Goal: Task Accomplishment & Management: Manage account settings

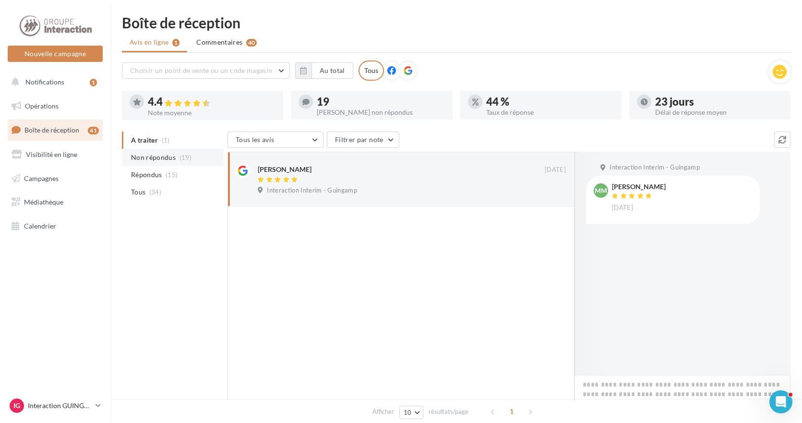
click at [153, 160] on span "Non répondus" at bounding box center [153, 158] width 45 height 10
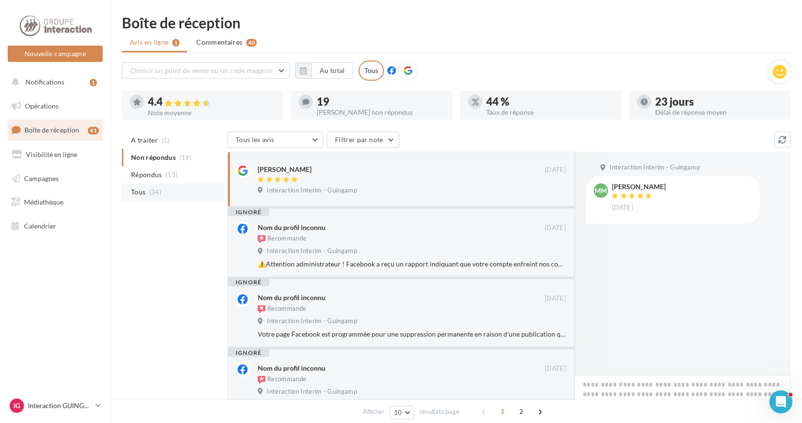
click at [148, 190] on li "Tous (34)" at bounding box center [173, 191] width 102 height 17
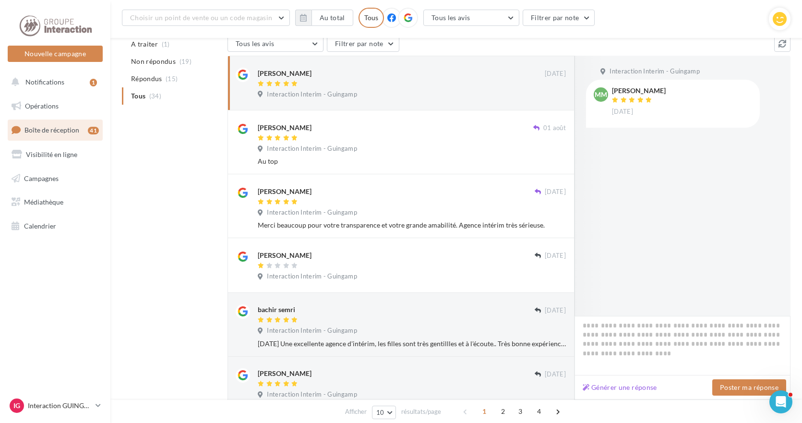
scroll to position [152, 0]
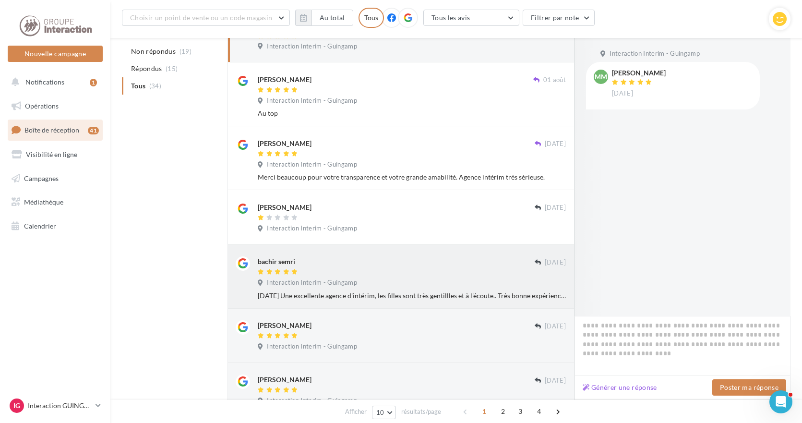
click at [548, 296] on div "[DATE] Une excellente agence d'intérim, les filles sont très gentillles et à l'…" at bounding box center [412, 296] width 308 height 10
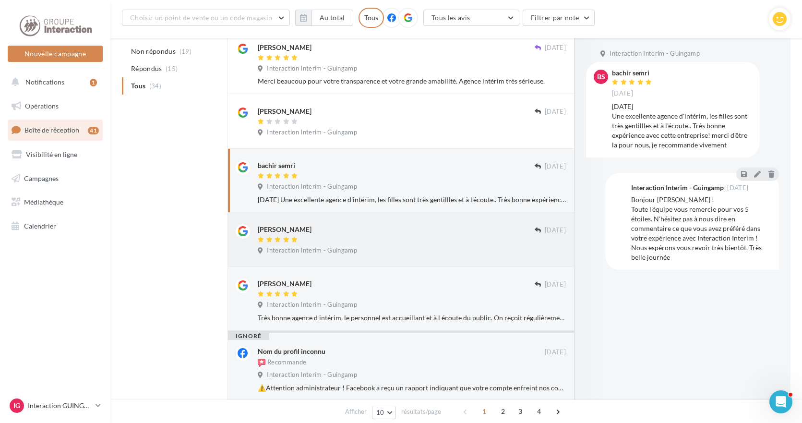
scroll to position [296, 0]
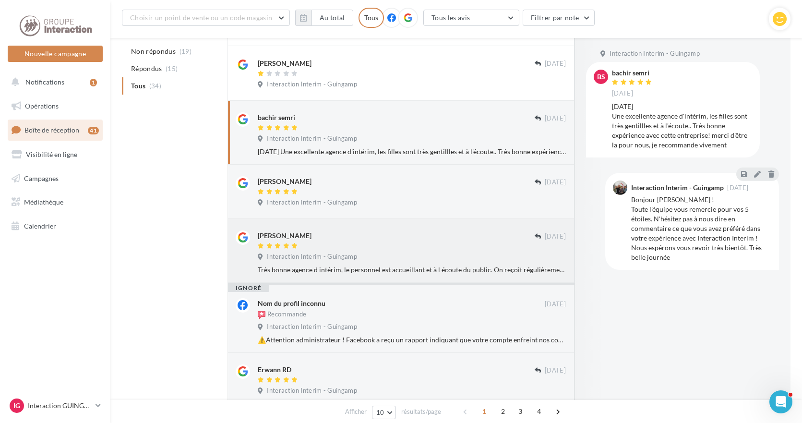
click at [464, 273] on div "Très bonne agence d intérim, le personnel est accueillant et à l écoute du publ…" at bounding box center [412, 270] width 308 height 10
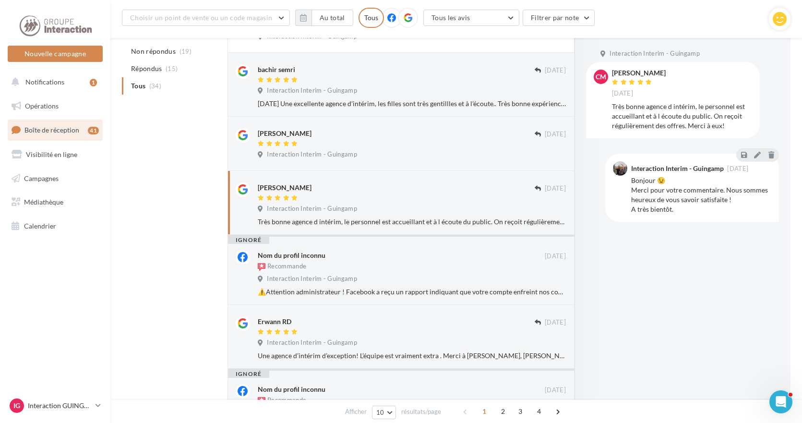
scroll to position [392, 0]
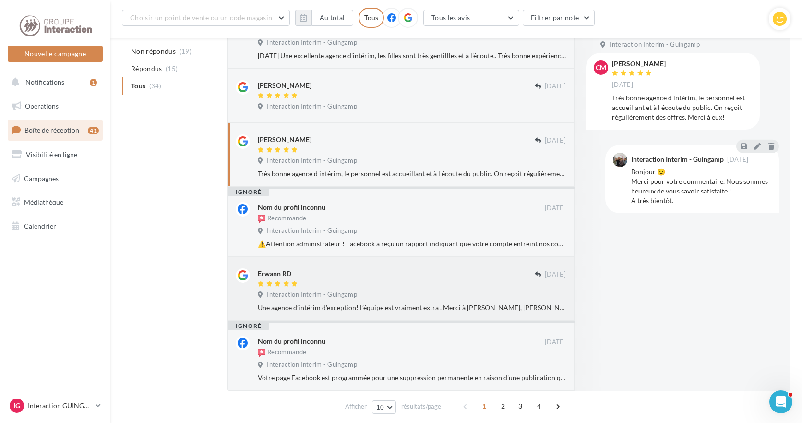
click at [466, 309] on div "Une agence d’intérim d’exception! L’équipe est vraiment extra . Merci à [PERSON…" at bounding box center [412, 308] width 308 height 10
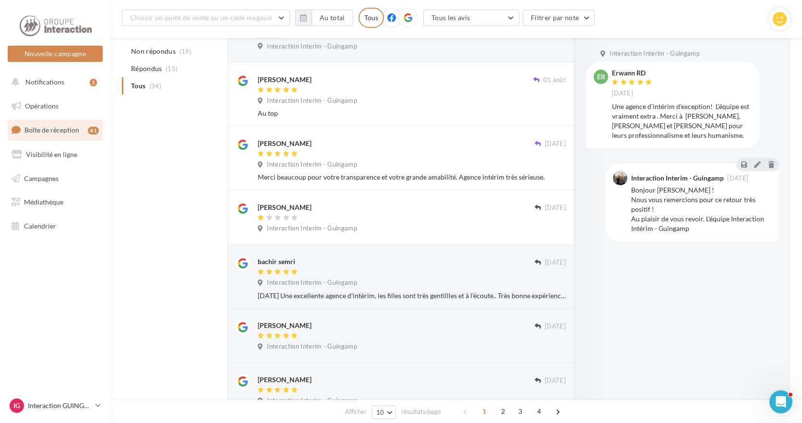
scroll to position [0, 0]
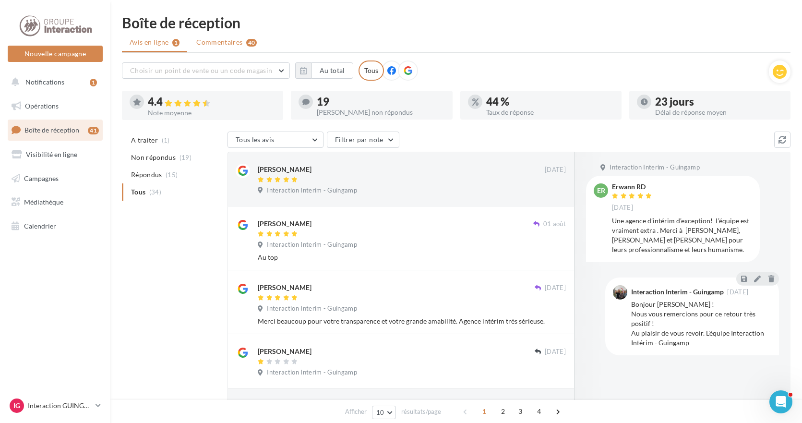
click at [235, 43] on span "Commentaires" at bounding box center [219, 42] width 46 height 10
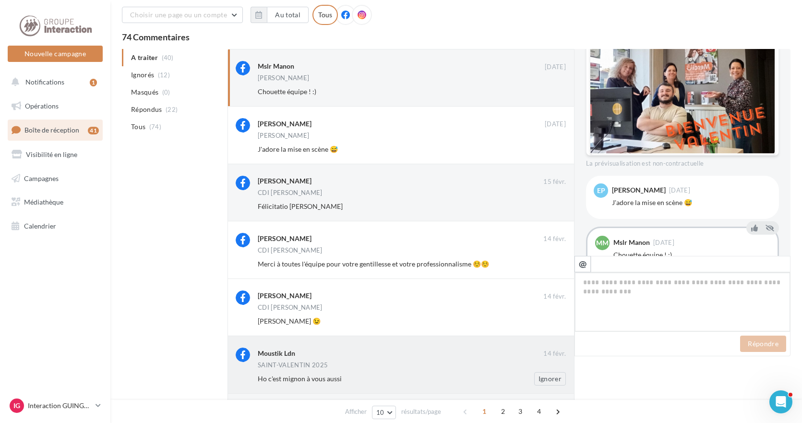
scroll to position [290, 0]
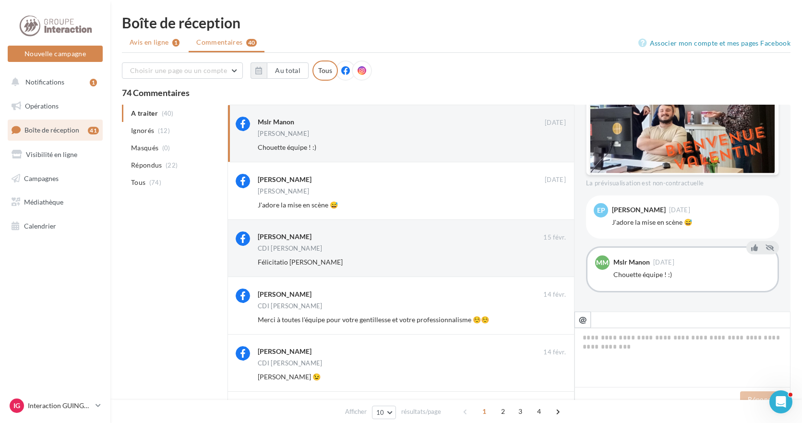
click at [151, 46] on span "Avis en ligne" at bounding box center [149, 42] width 39 height 10
